Goal: Information Seeking & Learning: Check status

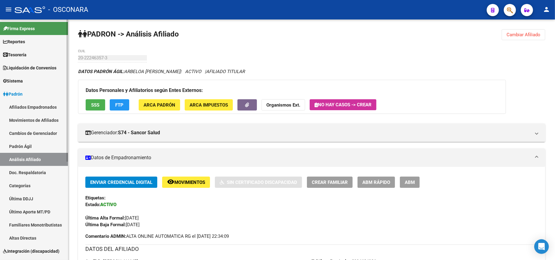
scroll to position [609, 0]
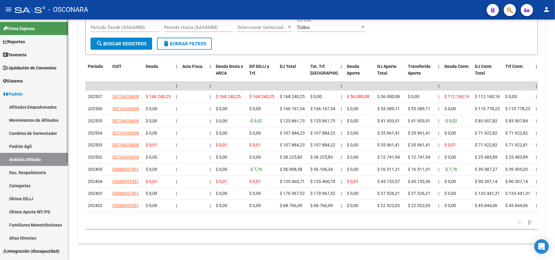
click at [39, 151] on link "Padrón Ágil" at bounding box center [34, 146] width 68 height 13
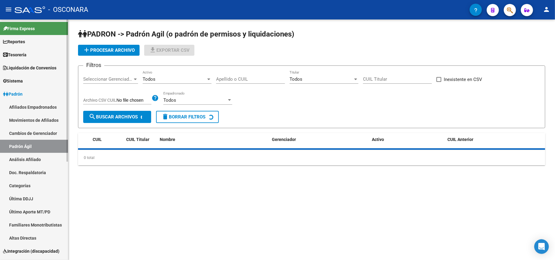
click at [39, 159] on link "Análisis Afiliado" at bounding box center [34, 159] width 68 height 13
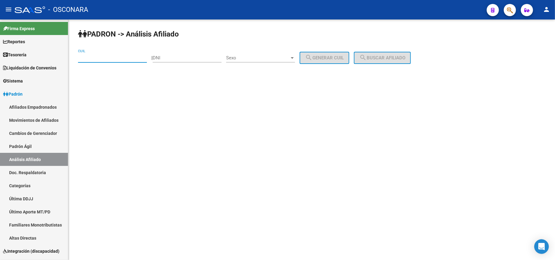
click at [121, 60] on input "CUIL" at bounding box center [112, 57] width 69 height 5
paste input "20-19049090-5"
type input "20-19049090-5"
click at [390, 57] on span "search Buscar afiliado" at bounding box center [382, 57] width 46 height 5
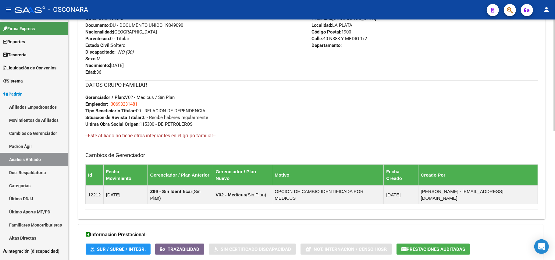
scroll to position [280, 0]
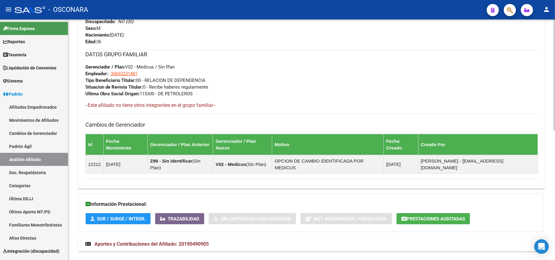
click at [193, 237] on mat-expansion-panel-header "Aportes y Contribuciones del Afiliado: 20190490905" at bounding box center [311, 244] width 467 height 15
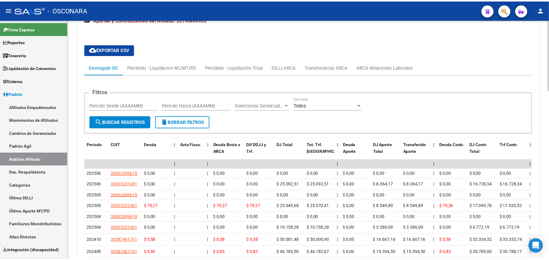
scroll to position [519, 0]
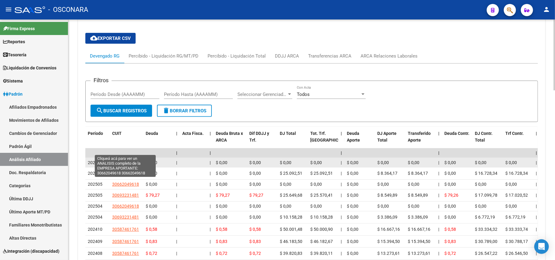
click at [136, 160] on span "30662049618" at bounding box center [125, 162] width 27 height 5
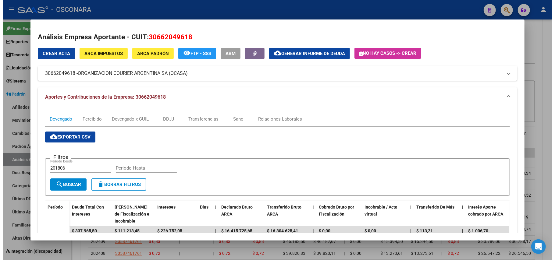
scroll to position [0, 0]
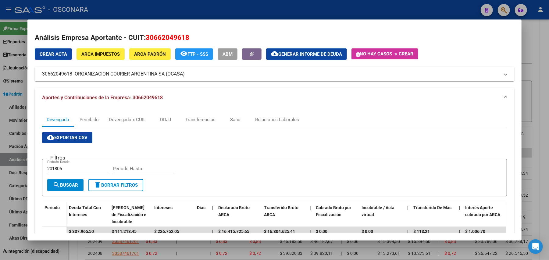
drag, startPoint x: 191, startPoint y: 75, endPoint x: 187, endPoint y: 77, distance: 5.5
click at [187, 77] on mat-expansion-panel-header "30662049618 - ORGANIZACION COURIER ARGENTINA SA (OCASA)" at bounding box center [275, 74] width 480 height 15
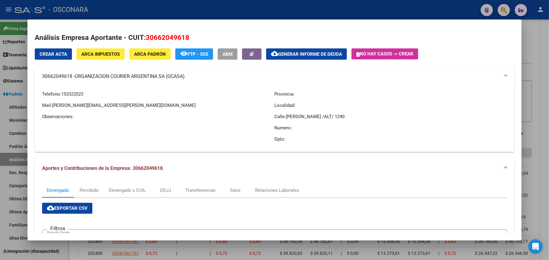
copy mat-panel-title "30662049618 - ORGANIZACION COURIER ARGENTINA SA (OCASA)"
click at [545, 59] on div at bounding box center [274, 130] width 549 height 260
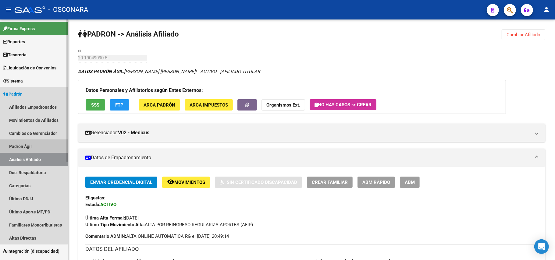
click at [21, 142] on link "Padrón Ágil" at bounding box center [34, 146] width 68 height 13
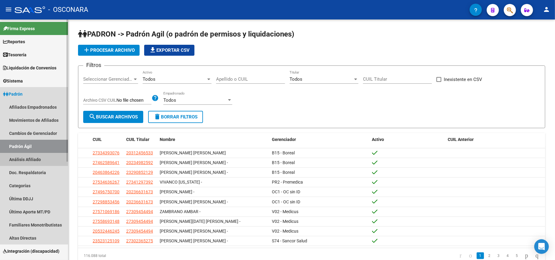
drag, startPoint x: 37, startPoint y: 155, endPoint x: 48, endPoint y: 152, distance: 11.8
click at [37, 155] on link "Análisis Afiliado" at bounding box center [34, 159] width 68 height 13
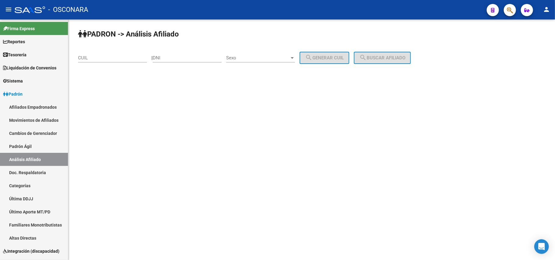
drag, startPoint x: 125, startPoint y: 58, endPoint x: 135, endPoint y: 58, distance: 10.1
click at [126, 57] on input "CUIL" at bounding box center [112, 57] width 69 height 5
type input "20-53666987-7"
click at [401, 60] on span "search Buscar afiliado" at bounding box center [382, 57] width 46 height 5
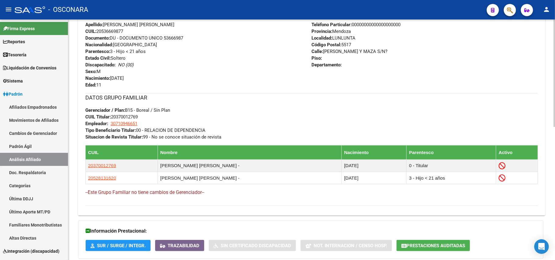
scroll to position [299, 0]
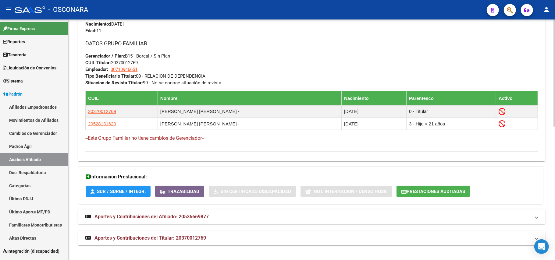
click at [132, 242] on mat-expansion-panel-header "Aportes y Contribuciones del Titular: 20370012769" at bounding box center [311, 238] width 467 height 15
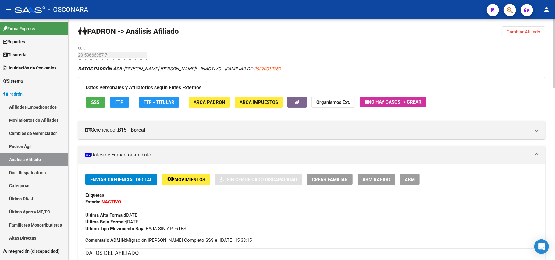
scroll to position [0, 0]
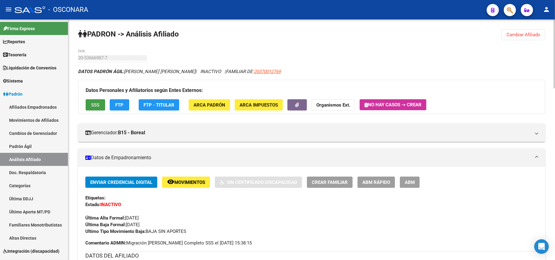
click at [91, 104] on span "SSS" at bounding box center [95, 104] width 8 height 5
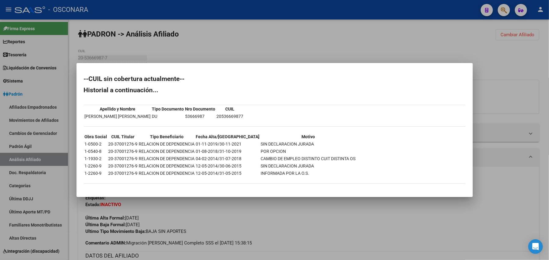
click at [215, 219] on div at bounding box center [274, 130] width 549 height 260
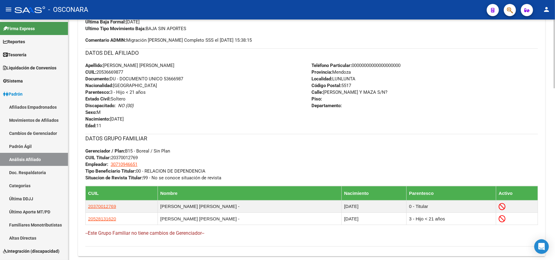
scroll to position [284, 0]
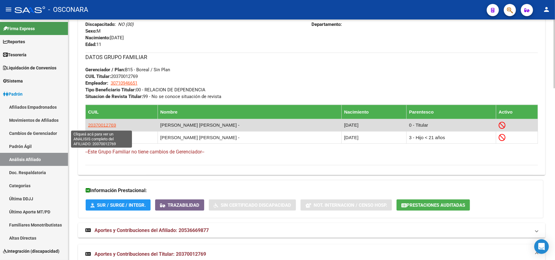
drag, startPoint x: 124, startPoint y: 127, endPoint x: 88, endPoint y: 127, distance: 35.7
click at [88, 127] on td "20370012769" at bounding box center [122, 125] width 72 height 12
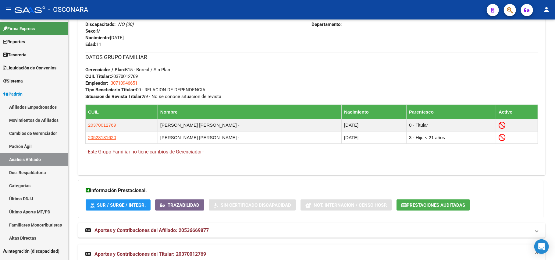
copy span "20370012769"
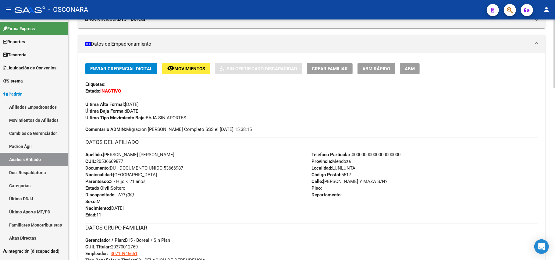
scroll to position [122, 0]
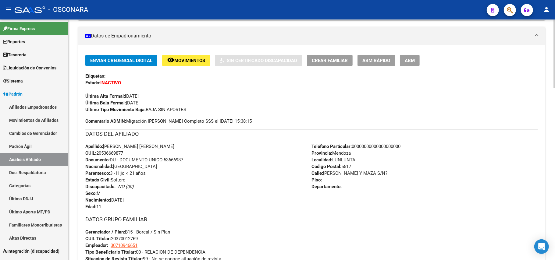
drag, startPoint x: 105, startPoint y: 146, endPoint x: 127, endPoint y: 153, distance: 23.2
click at [127, 153] on div "Apellido: [PERSON_NAME] [PERSON_NAME] CUIL: 20536669877 Documento: DU - DOCUMEN…" at bounding box center [198, 176] width 227 height 67
copy div "[PERSON_NAME] [PERSON_NAME] CUIL: 20536669877"
click at [48, 146] on link "Padrón Ágil" at bounding box center [34, 146] width 68 height 13
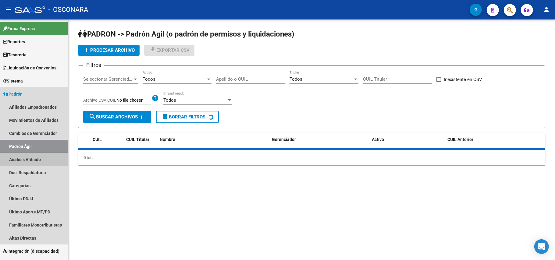
drag, startPoint x: 46, startPoint y: 157, endPoint x: 75, endPoint y: 92, distance: 71.1
click at [46, 157] on link "Análisis Afiliado" at bounding box center [34, 159] width 68 height 13
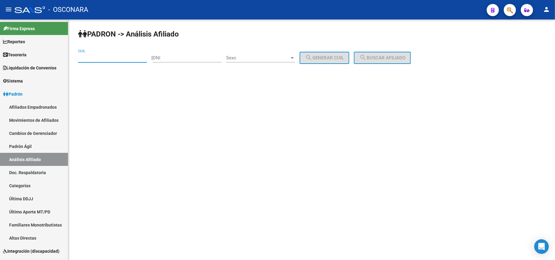
click at [91, 57] on input "CUIL" at bounding box center [112, 57] width 69 height 5
paste input "27-32779206-2"
type input "27-32779206-2"
click at [406, 65] on div "[PERSON_NAME] -> Análisis Afiliado 27-32779206-2 CUIL | DNI Sexo Sexo search Ge…" at bounding box center [311, 52] width 487 height 64
click at [404, 60] on span "search Buscar afiliado" at bounding box center [382, 57] width 46 height 5
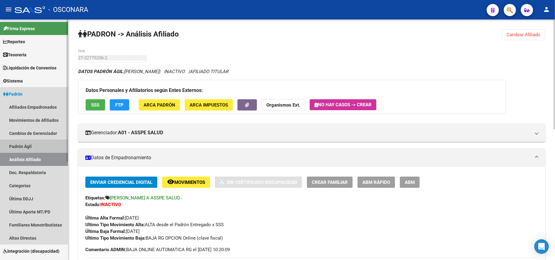
click at [30, 145] on link "Padrón Ágil" at bounding box center [34, 146] width 68 height 13
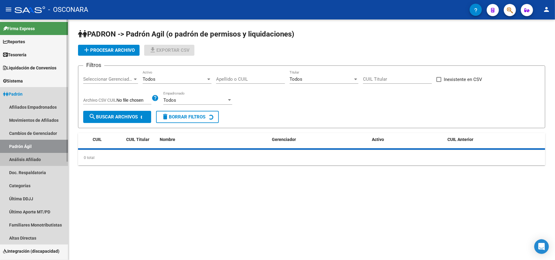
click at [32, 159] on link "Análisis Afiliado" at bounding box center [34, 159] width 68 height 13
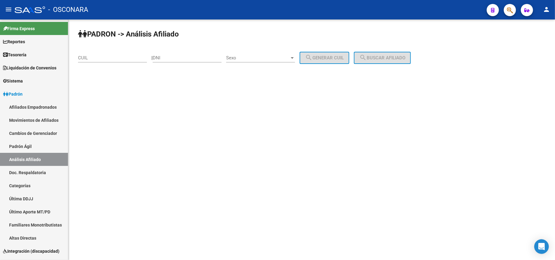
click at [178, 54] on div "DNI" at bounding box center [187, 55] width 69 height 13
paste input "38463718"
type input "38463718"
click at [291, 55] on div "Sexo Sexo" at bounding box center [260, 55] width 69 height 13
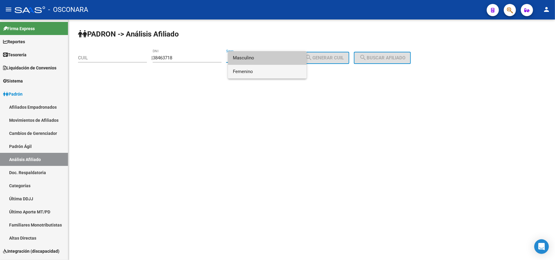
click at [276, 70] on span "Femenino" at bounding box center [267, 72] width 69 height 14
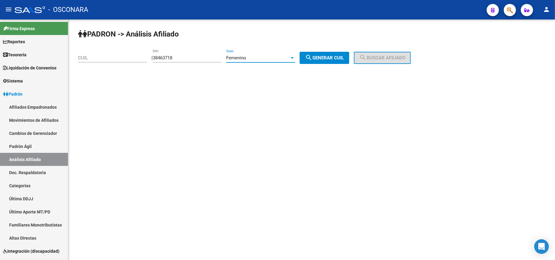
click at [339, 54] on button "search Generar CUIL" at bounding box center [325, 58] width 50 height 12
type input "27-38463718-9"
click at [405, 57] on span "search Buscar afiliado" at bounding box center [382, 57] width 46 height 5
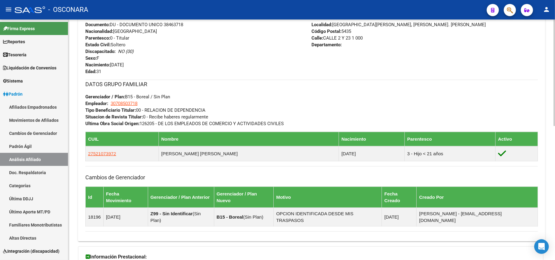
scroll to position [304, 0]
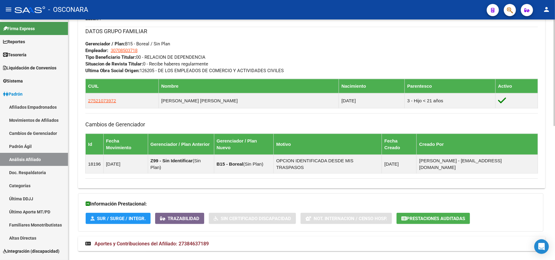
click at [188, 241] on span "Aportes y Contribuciones del Afiliado: 27384637189" at bounding box center [152, 244] width 114 height 6
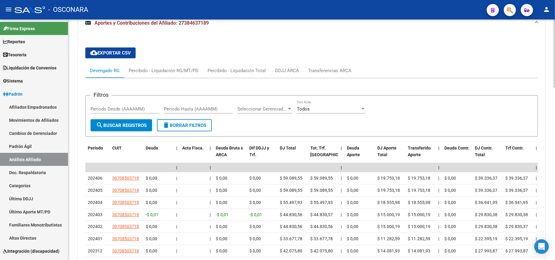
scroll to position [542, 0]
